Goal: Find specific page/section: Find specific page/section

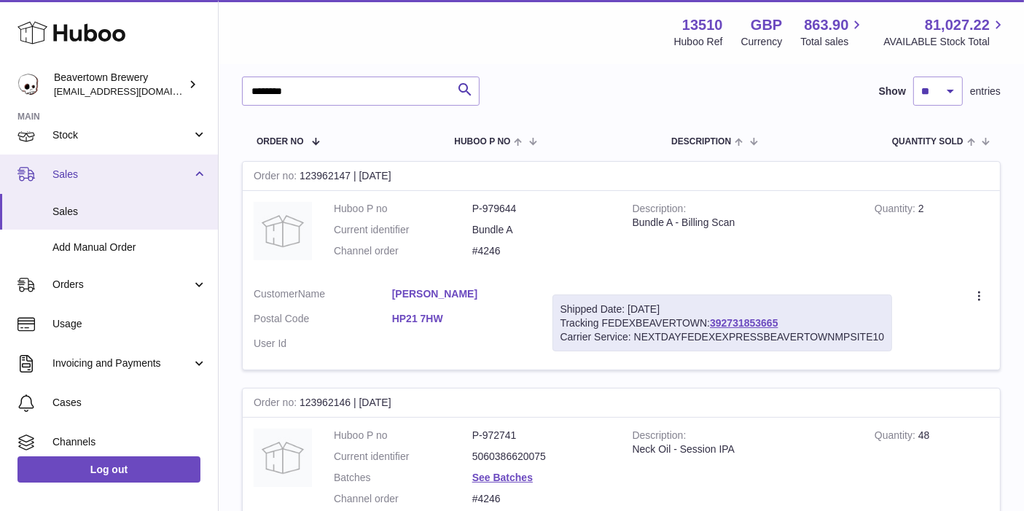
scroll to position [221, 0]
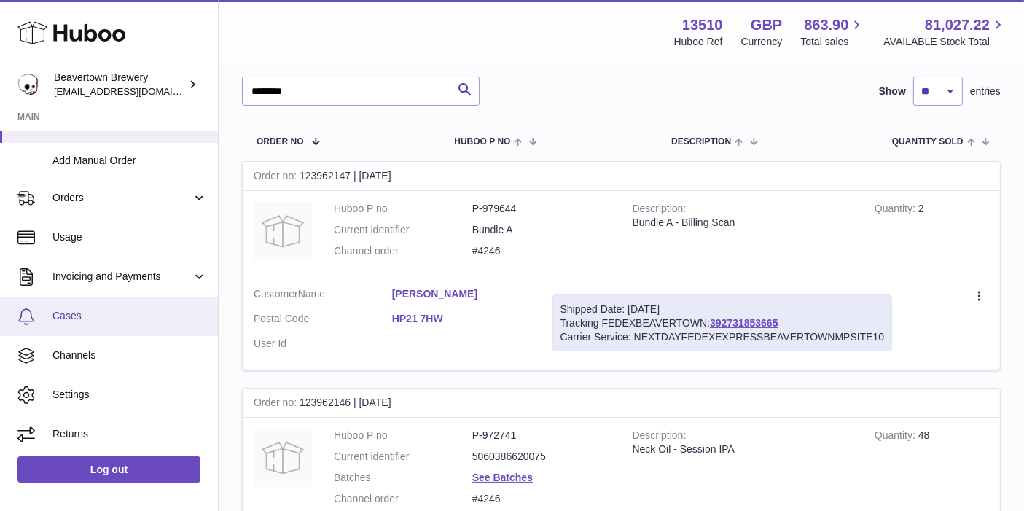
click at [101, 319] on span "Cases" at bounding box center [129, 316] width 155 height 14
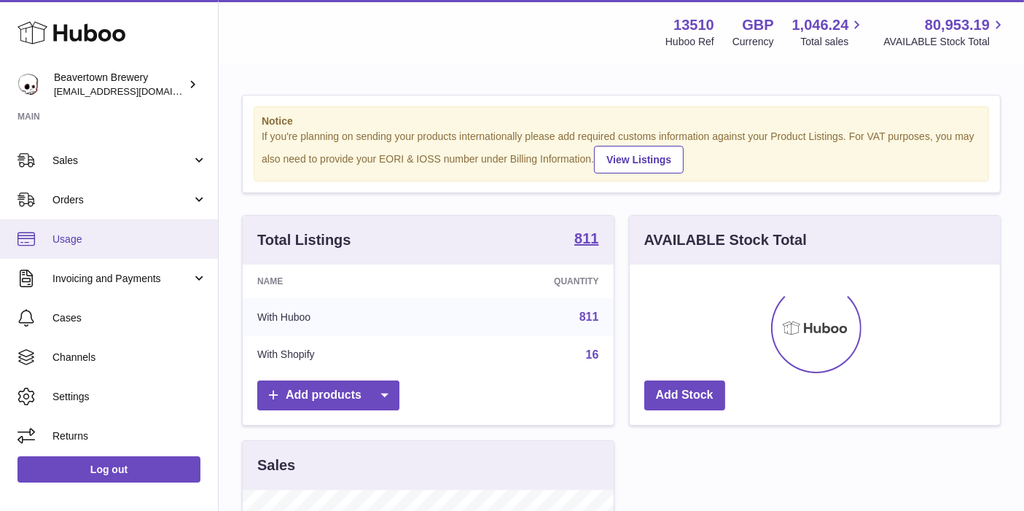
scroll to position [149, 0]
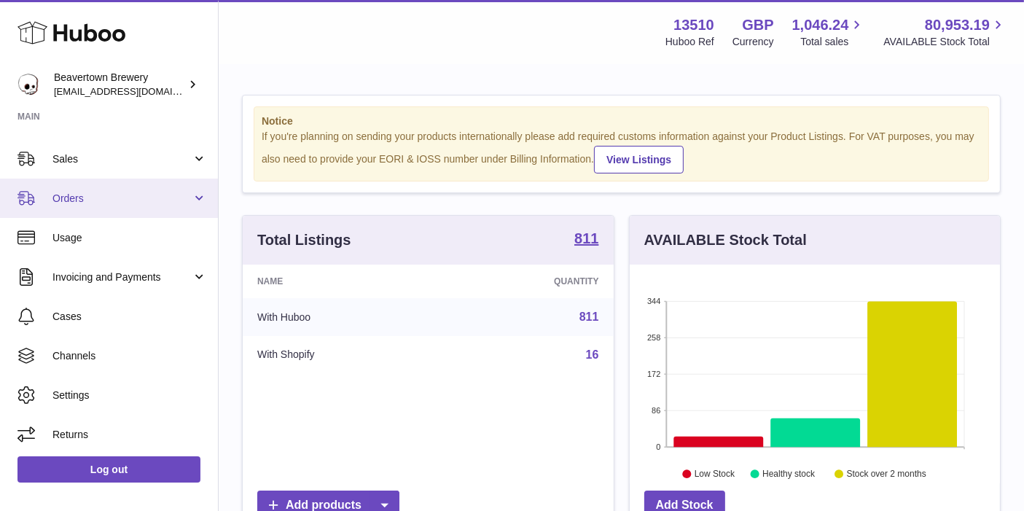
click at [103, 198] on span "Orders" at bounding box center [121, 199] width 139 height 14
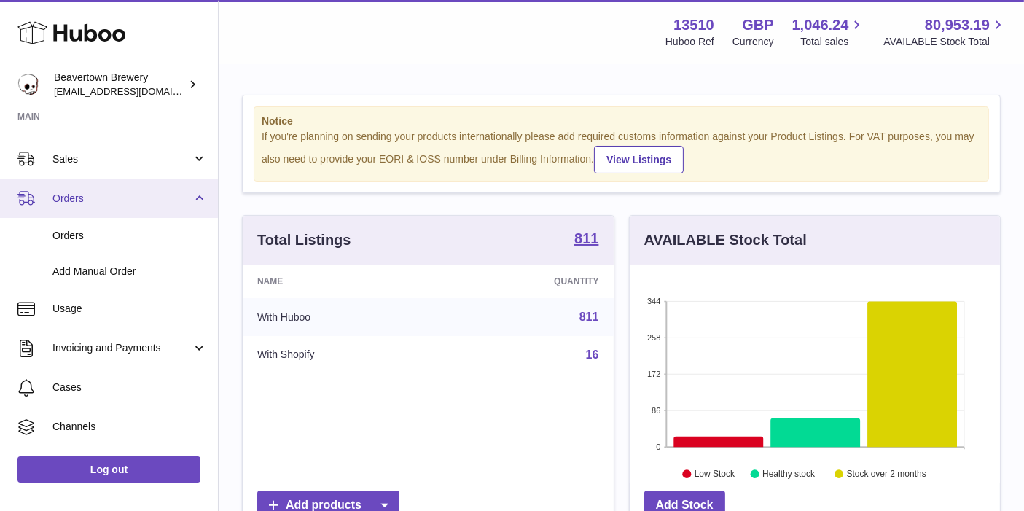
click at [103, 198] on span "Orders" at bounding box center [121, 199] width 139 height 14
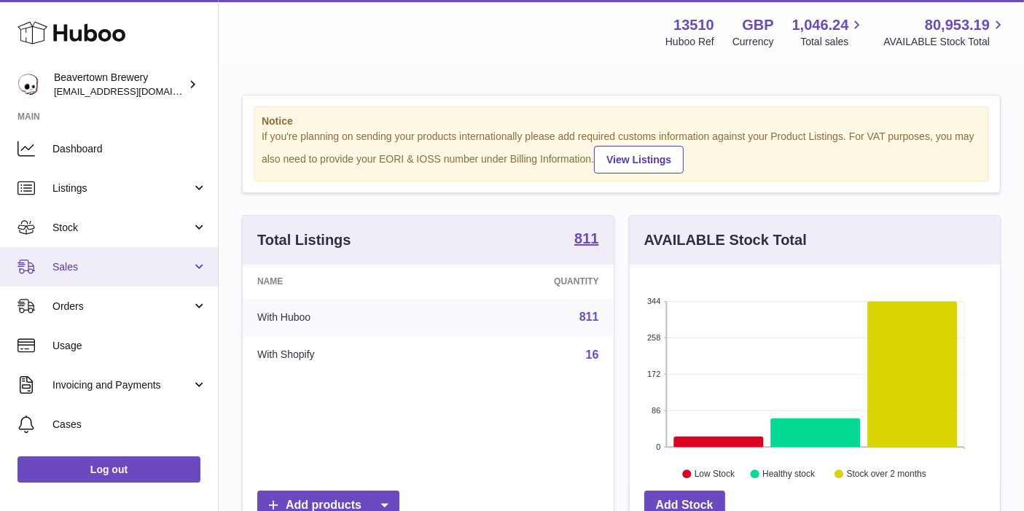
scroll to position [0, 0]
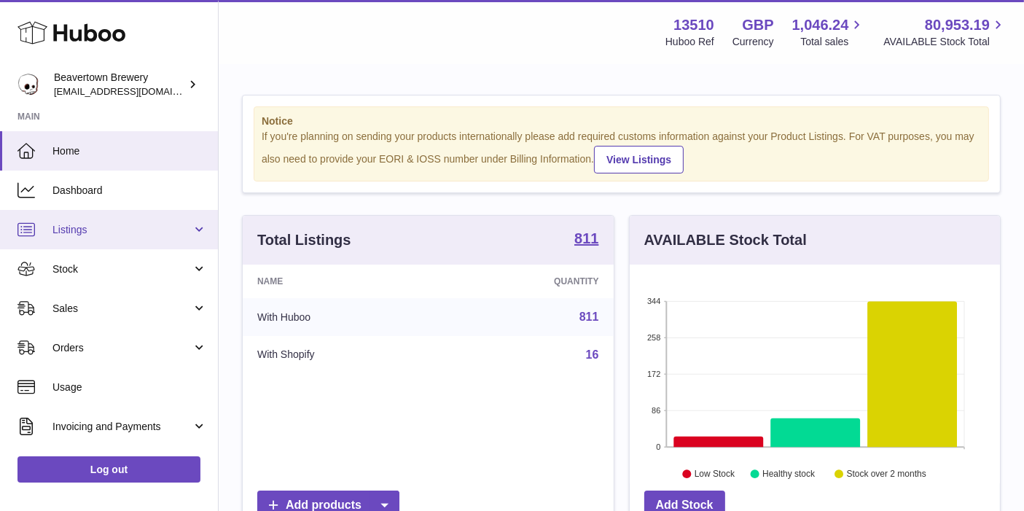
click at [119, 242] on link "Listings" at bounding box center [109, 229] width 218 height 39
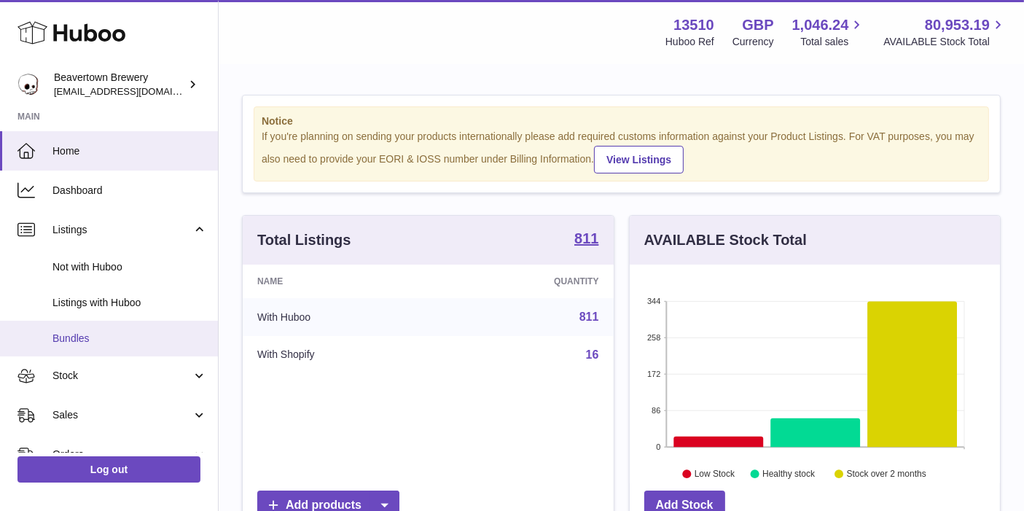
click at [89, 324] on link "Bundles" at bounding box center [109, 339] width 218 height 36
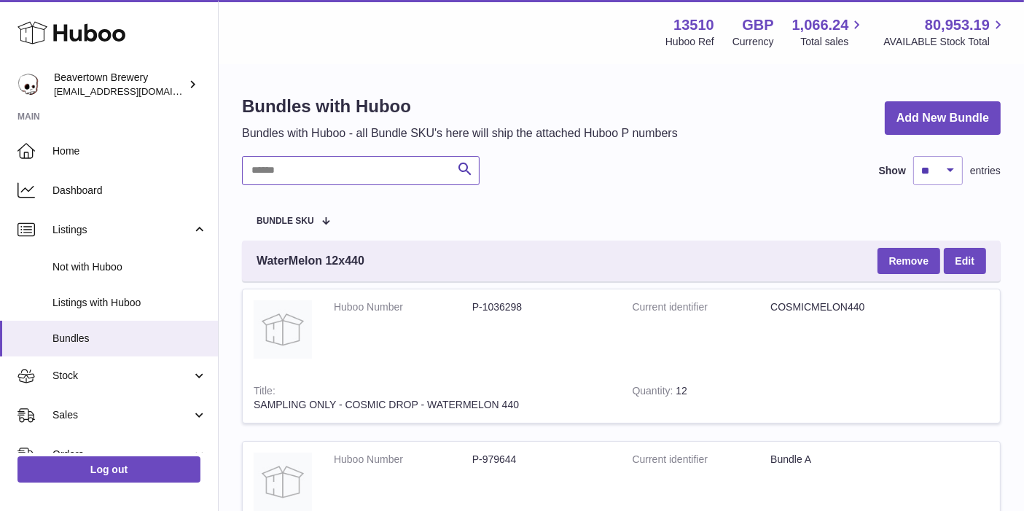
click at [310, 170] on input "text" at bounding box center [361, 170] width 238 height 29
paste input "********"
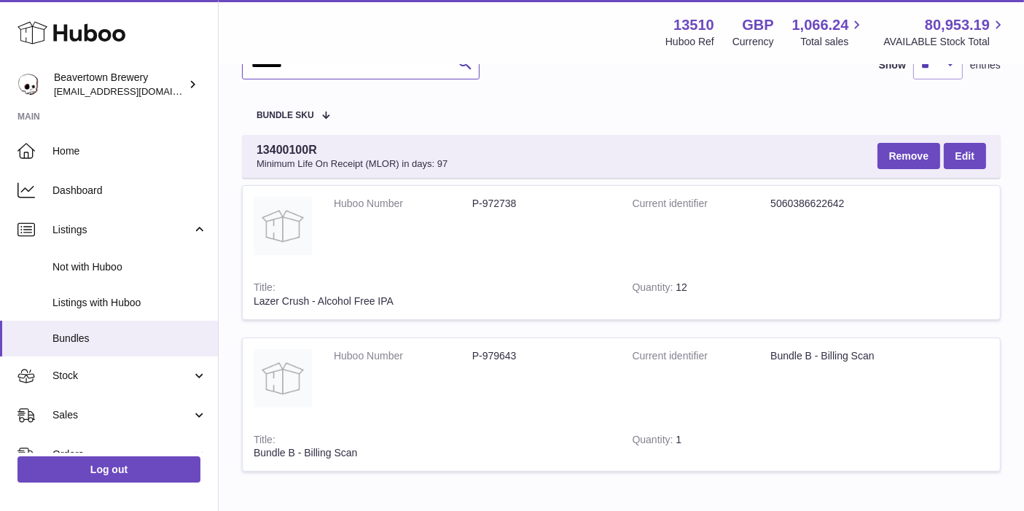
scroll to position [81, 0]
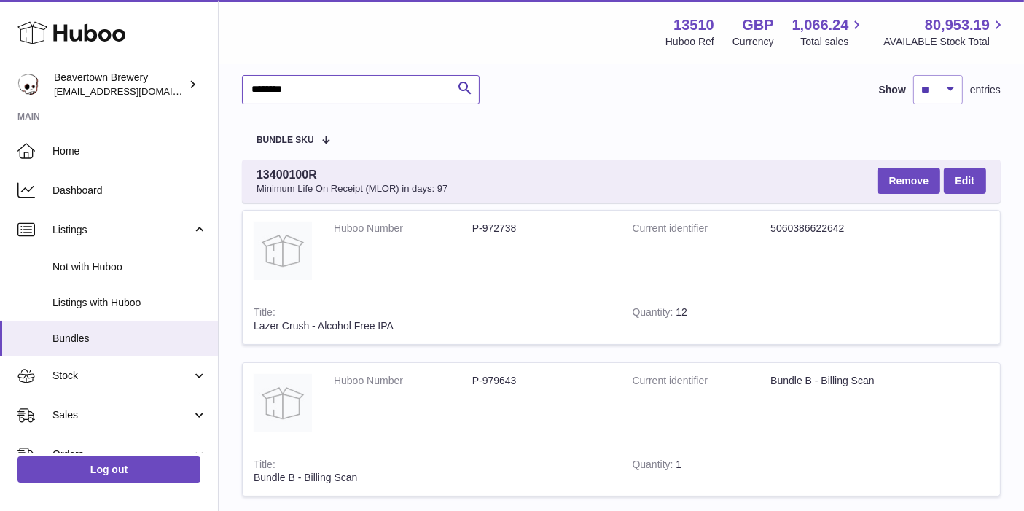
type input "********"
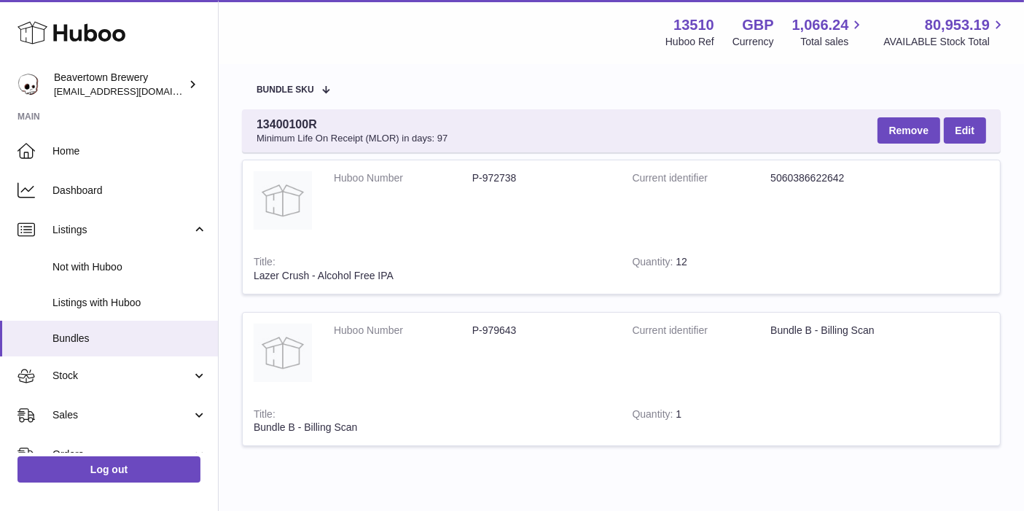
scroll to position [117, 0]
